Goal: Go to known website: Go to known website

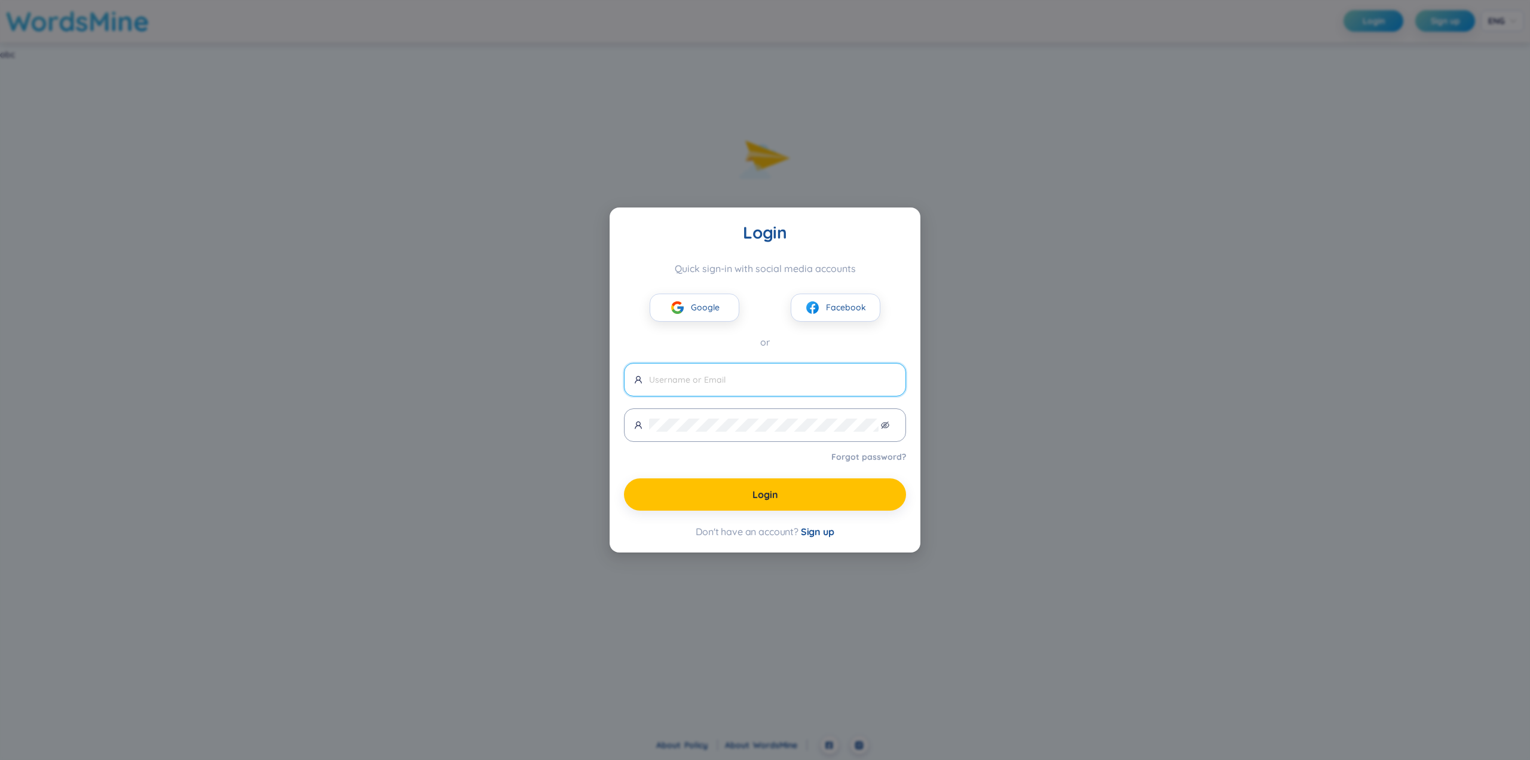
click at [912, 103] on div "Login Quick sign-in with social media accounts Google Facebook or Forgot passwo…" at bounding box center [765, 380] width 1530 height 760
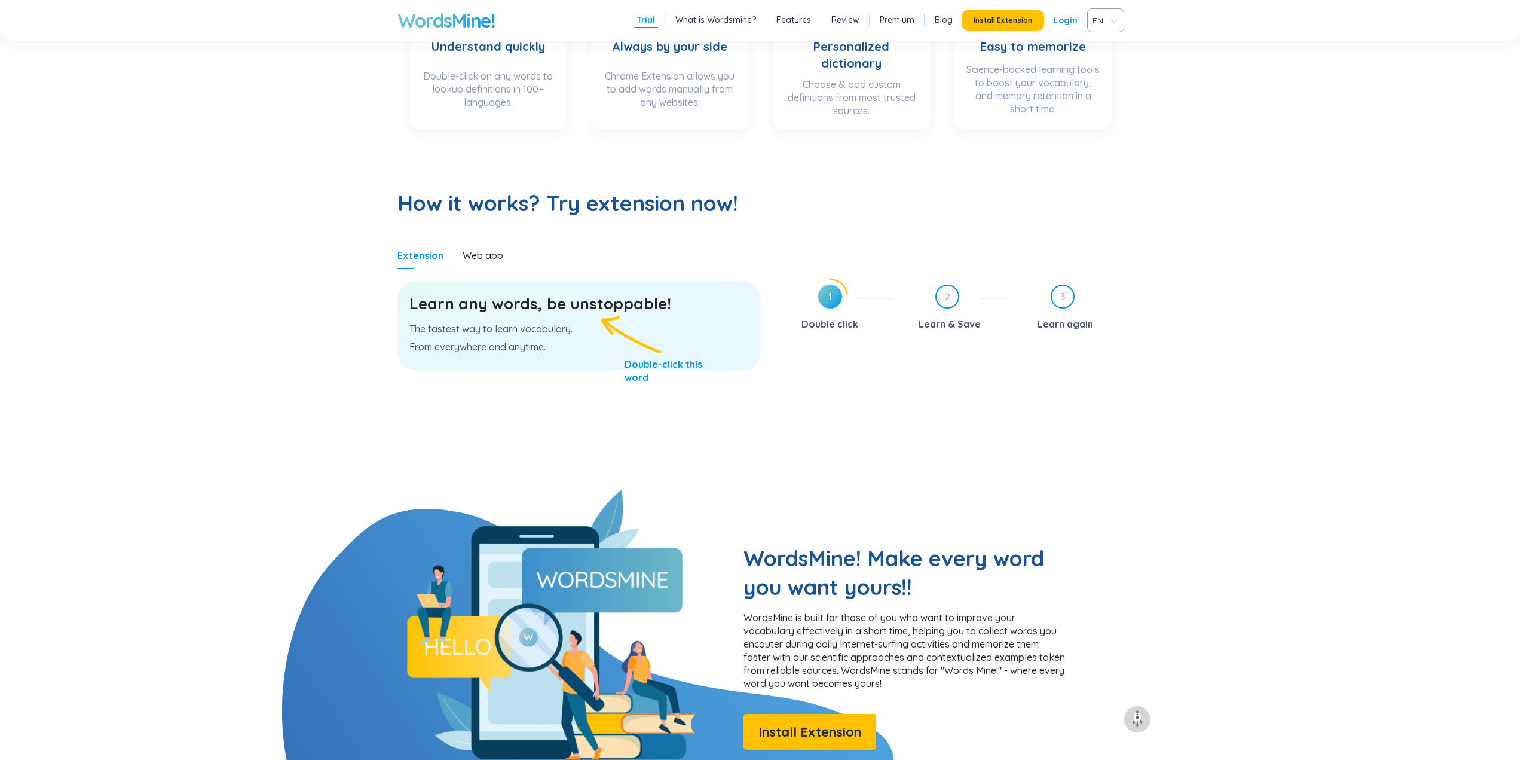
scroll to position [598, 0]
